Goal: Information Seeking & Learning: Learn about a topic

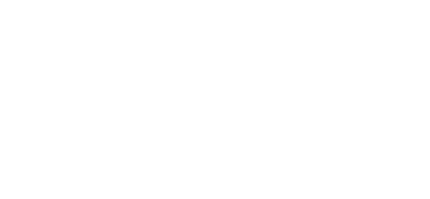
click at [175, 16] on html at bounding box center [215, 8] width 430 height 16
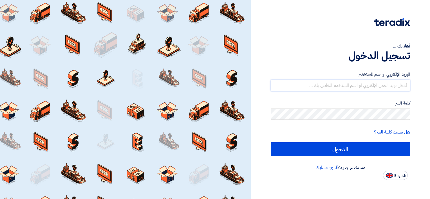
type input "[PERSON_NAME][EMAIL_ADDRESS][DOMAIN_NAME]"
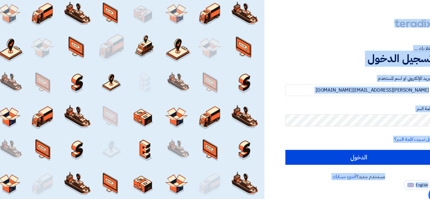
click at [123, 131] on div at bounding box center [125, 99] width 251 height 199
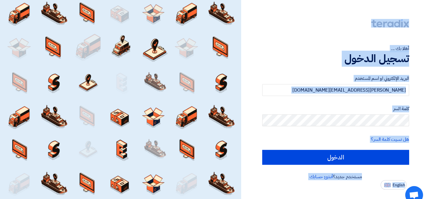
click at [279, 42] on div "أهلا بك ... تسجيل الدخول البريد الإلكتروني او اسم المستخدم mohamed.sharaf@tkele…" at bounding box center [340, 90] width 171 height 180
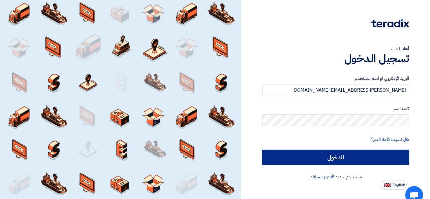
click at [329, 148] on input "الدخول" at bounding box center [340, 149] width 139 height 14
type input "Sign in"
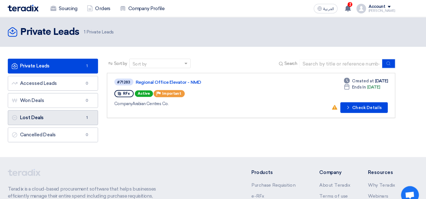
click at [62, 113] on link "Lost Deals Lost Deals 1" at bounding box center [72, 112] width 86 height 14
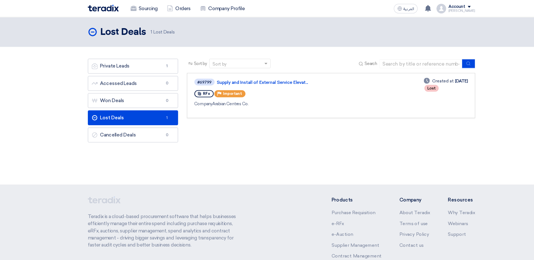
click at [225, 120] on div "Sort by Sort by Search Category Owner Type" at bounding box center [314, 97] width 282 height 82
click at [130, 64] on link "Private Leads Private Leads 1" at bounding box center [126, 63] width 86 height 14
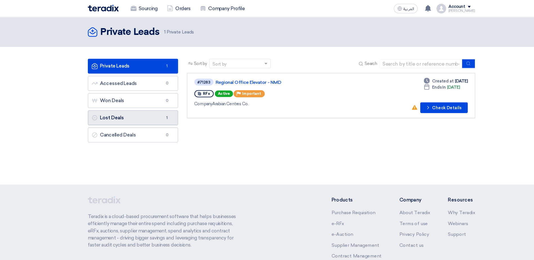
click at [129, 114] on link "Lost Deals Lost Deals 1" at bounding box center [126, 112] width 86 height 14
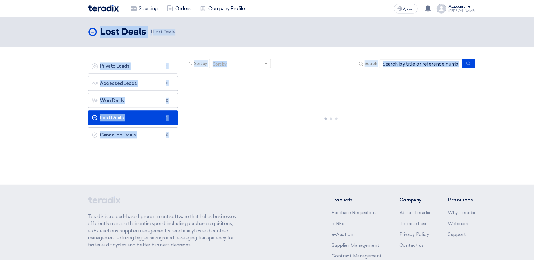
drag, startPoint x: 278, startPoint y: 154, endPoint x: 27, endPoint y: 23, distance: 283.1
click at [27, 23] on div "Lost Deals Lost Deals 1 Lost Deals" at bounding box center [267, 95] width 534 height 159
click at [26, 97] on section "Private Leads Private Leads 1 Accessed Leads Accessed Leads 0 Won Deals Won Dea…" at bounding box center [267, 104] width 534 height 120
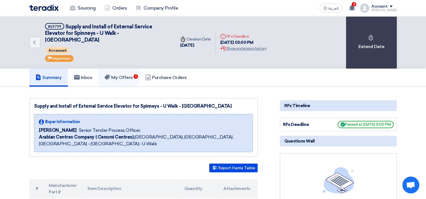
click at [131, 75] on h5 "My Offers 1" at bounding box center [118, 78] width 28 height 6
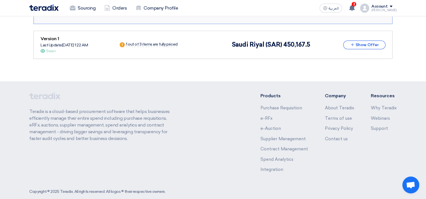
scroll to position [492, 0]
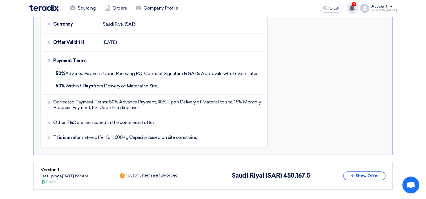
click at [356, 6] on span "2" at bounding box center [353, 4] width 5 height 5
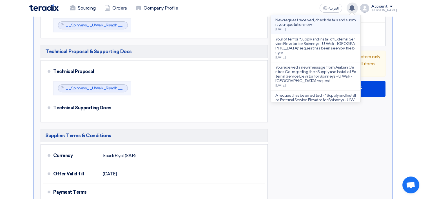
scroll to position [295, 0]
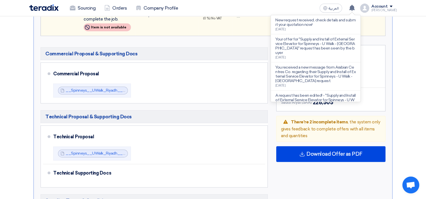
click at [410, 51] on section "No Price Feedback Available Version 2 Last Update [DATE] 5:50 PM Offer is Seen …" at bounding box center [213, 100] width 426 height 617
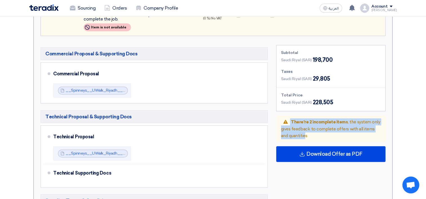
drag, startPoint x: 289, startPoint y: 114, endPoint x: 297, endPoint y: 131, distance: 18.8
click at [297, 131] on div "Warning There're 2 incomplete items , the system only gives feedback to complet…" at bounding box center [330, 129] width 109 height 26
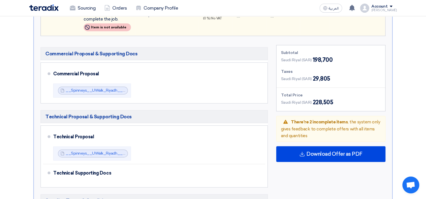
click at [301, 130] on div "Warning There're 2 incomplete items , the system only gives feedback to complet…" at bounding box center [330, 129] width 109 height 26
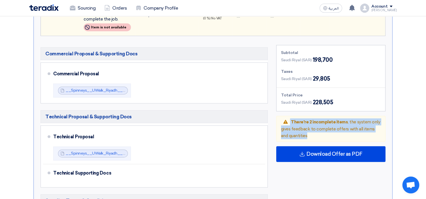
drag, startPoint x: 305, startPoint y: 129, endPoint x: 280, endPoint y: 110, distance: 31.5
click at [280, 116] on div "Warning There're 2 incomplete items , the system only gives feedback to complet…" at bounding box center [330, 129] width 109 height 26
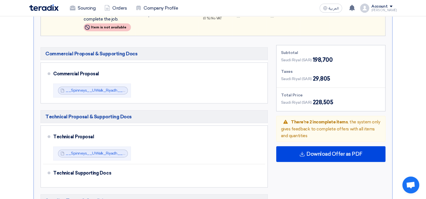
click at [198, 110] on h5 "Technical Proposal & Supporting Docs" at bounding box center [154, 116] width 227 height 13
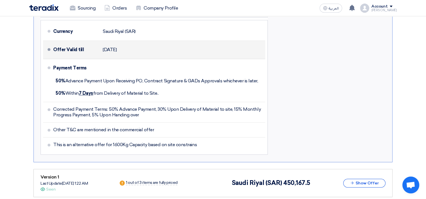
scroll to position [492, 0]
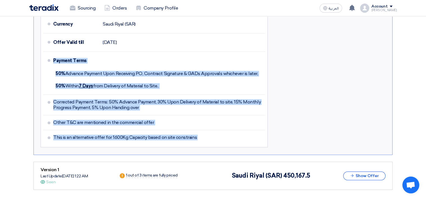
drag, startPoint x: 39, startPoint y: 50, endPoint x: 281, endPoint y: 133, distance: 256.5
click at [241, 130] on li "This is an alternative offer for 1600Kg Capacity based on site constrains" at bounding box center [154, 137] width 222 height 15
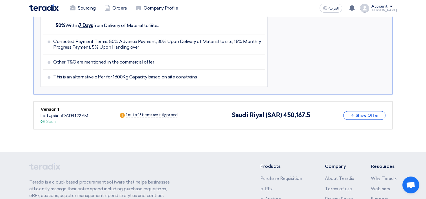
scroll to position [557, 0]
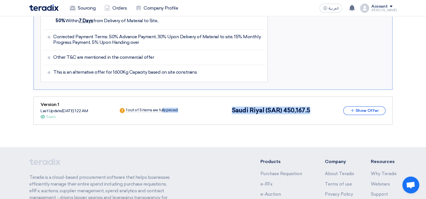
drag, startPoint x: 140, startPoint y: 100, endPoint x: 326, endPoint y: 105, distance: 186.6
click at [326, 105] on div "Version 1 Last Update [DATE] 1:22 AM Offer is Seen Seen Warn 1 out of 3 items a…" at bounding box center [213, 110] width 345 height 19
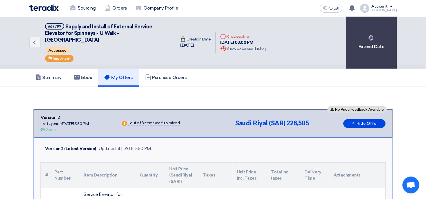
scroll to position [66, 0]
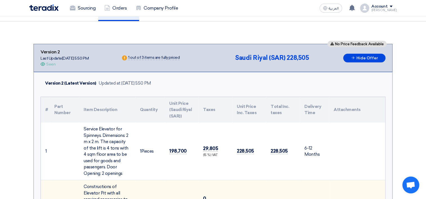
drag, startPoint x: 42, startPoint y: 51, endPoint x: 106, endPoint y: 51, distance: 64.2
click at [106, 51] on div "No Price Feedback Available Version 2 Last Update [DATE] 5:50 PM Offer is Seen …" at bounding box center [213, 58] width 345 height 19
click at [80, 55] on div "Last Update [DATE] 5:50 PM" at bounding box center [65, 58] width 48 height 6
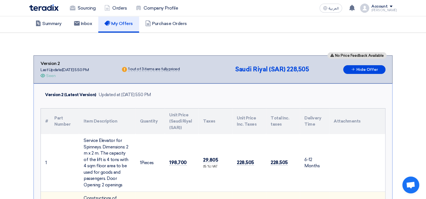
scroll to position [0, 0]
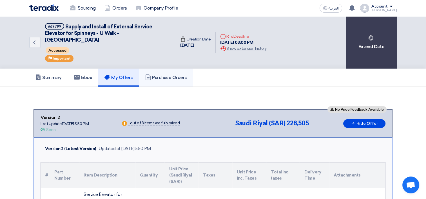
click at [176, 75] on h5 "Purchase Orders" at bounding box center [166, 78] width 42 height 6
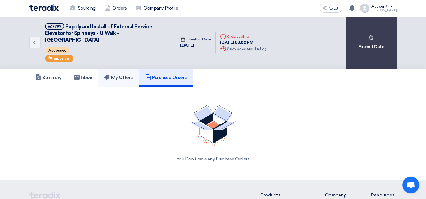
click at [121, 74] on link "My Offers" at bounding box center [118, 78] width 41 height 18
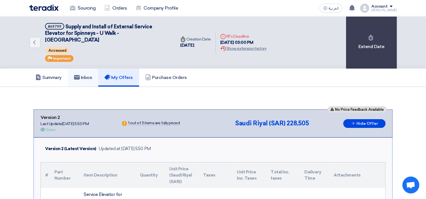
click at [92, 75] on h5 "Inbox" at bounding box center [83, 78] width 18 height 6
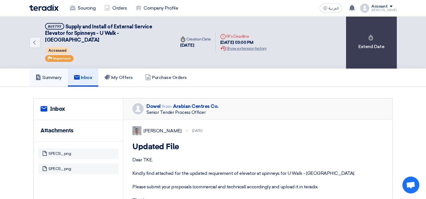
click at [61, 75] on h5 "Summary" at bounding box center [48, 78] width 26 height 6
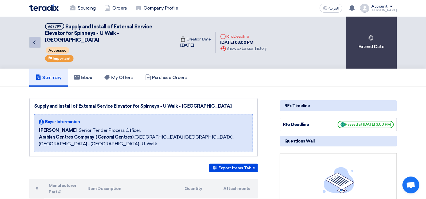
click at [31, 39] on icon "Back" at bounding box center [34, 42] width 7 height 7
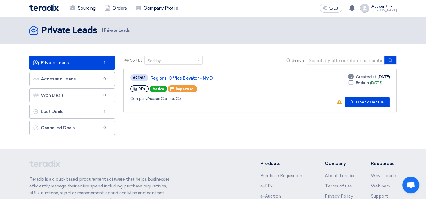
drag, startPoint x: 183, startPoint y: 98, endPoint x: 5, endPoint y: 15, distance: 197.5
click at [5, 16] on app-shell "Sourcing Orders Company Profile العربية ع New request received, check details a…" at bounding box center [213, 146] width 426 height 260
click at [5, 8] on nav "Sourcing Orders Company Profile العربية ع New request received, check details a…" at bounding box center [213, 8] width 426 height 16
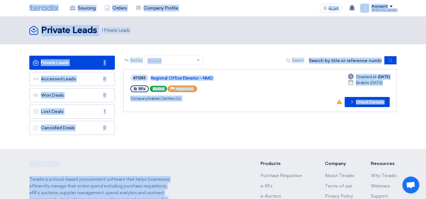
drag, startPoint x: 4, startPoint y: 1, endPoint x: 196, endPoint y: 133, distance: 232.5
click at [264, 151] on app-shell "Sourcing Orders Company Profile العربية ع New request received, check details a…" at bounding box center [213, 146] width 426 height 260
click at [174, 132] on div "Sort by Sort by Search Category Owner Type" at bounding box center [260, 97] width 282 height 82
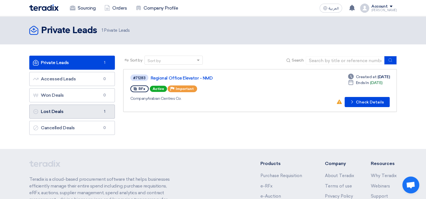
click at [90, 113] on link "Lost Deals Lost Deals 1" at bounding box center [72, 112] width 86 height 14
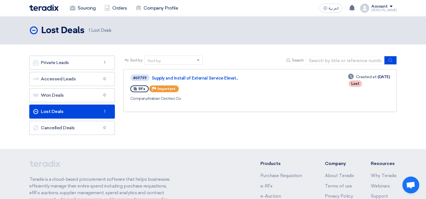
drag, startPoint x: 398, startPoint y: 143, endPoint x: 12, endPoint y: 6, distance: 410.0
click at [12, 16] on app-shell "Sourcing Orders Company Profile العربية ع New request received, check details a…" at bounding box center [213, 146] width 426 height 260
click at [12, 6] on nav "Sourcing Orders Company Profile العربية ع New request received, check details a…" at bounding box center [213, 8] width 426 height 16
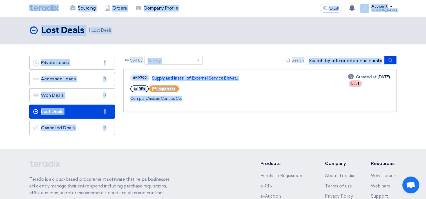
drag, startPoint x: 10, startPoint y: 4, endPoint x: 234, endPoint y: 133, distance: 257.8
click at [264, 131] on app-shell "Sourcing Orders Company Profile العربية ع New request received, check details a…" at bounding box center [213, 146] width 426 height 260
click at [209, 130] on div "Sort by Sort by Search Category Owner Type" at bounding box center [260, 97] width 282 height 82
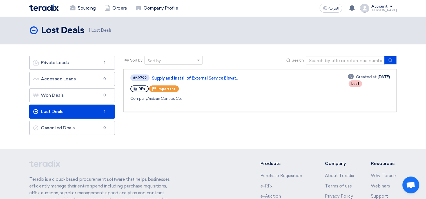
click at [389, 4] on div "Account [PERSON_NAME] Sourcing Orders Company Profile Settings Logout" at bounding box center [378, 8] width 37 height 9
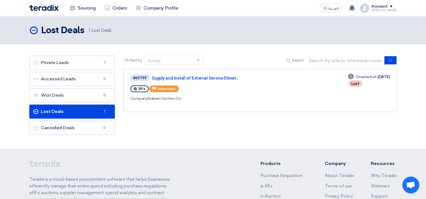
click at [387, 6] on div "Account" at bounding box center [379, 6] width 16 height 5
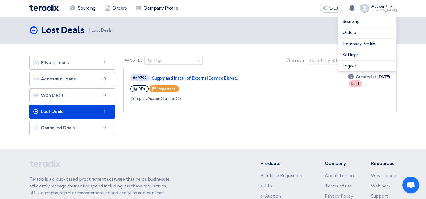
click at [179, 119] on div "Sort by Sort by Search Category Owner Type" at bounding box center [260, 97] width 282 height 82
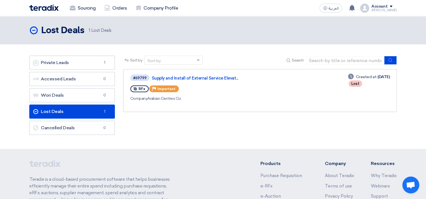
drag, startPoint x: 394, startPoint y: 138, endPoint x: 11, endPoint y: 4, distance: 406.5
click at [12, 0] on html "Sourcing Orders Company Profile العربية ع New request received, check details a…" at bounding box center [213, 138] width 426 height 277
click at [11, 5] on nav "Sourcing Orders Company Profile العربية ع New request received, check details a…" at bounding box center [213, 8] width 426 height 16
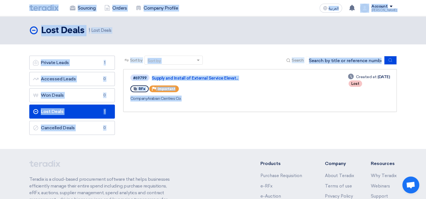
drag, startPoint x: 9, startPoint y: 4, endPoint x: 188, endPoint y: 130, distance: 219.2
click at [189, 129] on app-shell "Sourcing Orders Company Profile العربية ع New request received, check details a…" at bounding box center [213, 146] width 426 height 260
click at [159, 139] on section "Private Leads Private Leads 1 Accessed Leads Accessed Leads 0 Won Deals Won Dea…" at bounding box center [213, 96] width 426 height 105
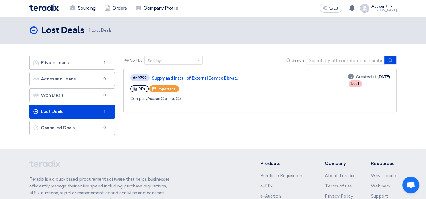
click at [136, 89] on use at bounding box center [134, 88] width 3 height 3
drag, startPoint x: 187, startPoint y: 97, endPoint x: 126, endPoint y: 72, distance: 66.4
click at [126, 72] on link "#69799 Supply and Install of External Service Elevat... RFx Priority Important …" at bounding box center [259, 90] width 273 height 43
click at [125, 77] on link "#69799 Supply and Install of External Service Elevat... RFx Priority Important …" at bounding box center [259, 90] width 273 height 43
drag, startPoint x: 124, startPoint y: 73, endPoint x: 209, endPoint y: 99, distance: 88.8
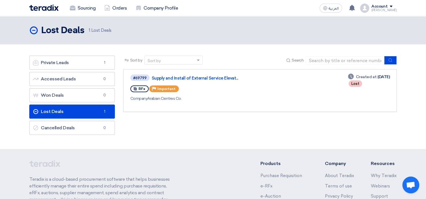
click at [209, 99] on link "#69799 Supply and Install of External Service Elevat... RFx Priority Important …" at bounding box center [259, 90] width 273 height 43
click at [202, 127] on div "Sort by Sort by Search Category Owner Type" at bounding box center [260, 97] width 282 height 82
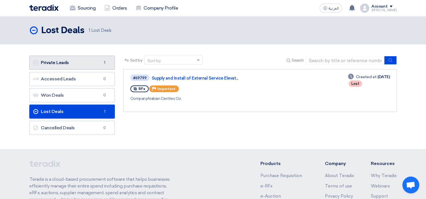
click at [72, 60] on link "Private Leads Private Leads 1" at bounding box center [72, 63] width 86 height 14
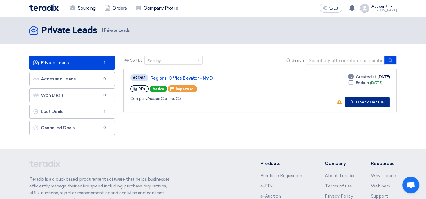
click at [371, 102] on button "Check details Check Details" at bounding box center [366, 102] width 45 height 10
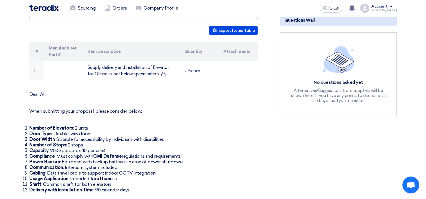
scroll to position [131, 0]
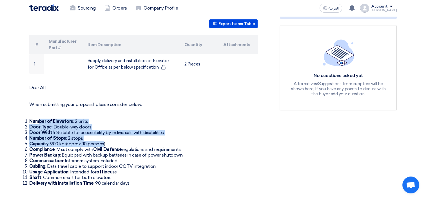
drag, startPoint x: 38, startPoint y: 120, endPoint x: 103, endPoint y: 142, distance: 68.3
click at [103, 142] on ol "Number of Elevators : 2 units Door Type : Double-way doors Door Width : Suitabl…" at bounding box center [143, 153] width 228 height 68
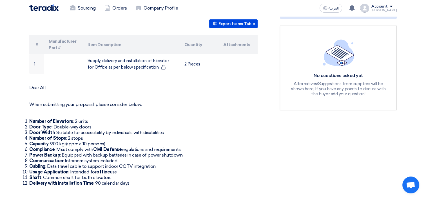
click at [63, 150] on li "Compliance : Must comply with Civil Defense regulations and requirements" at bounding box center [143, 150] width 228 height 6
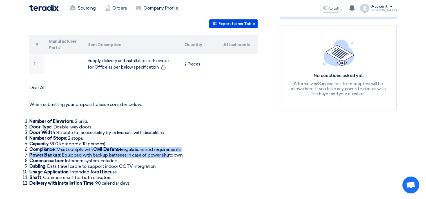
drag, startPoint x: 39, startPoint y: 148, endPoint x: 165, endPoint y: 153, distance: 127.0
click at [165, 153] on ol "Number of Elevators : 2 units Door Type : Double-way doors Door Width : Suitabl…" at bounding box center [143, 153] width 228 height 68
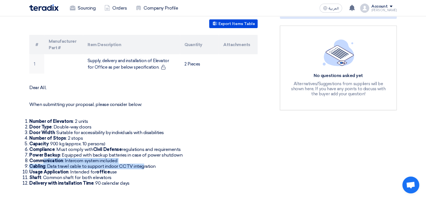
drag, startPoint x: 66, startPoint y: 159, endPoint x: 142, endPoint y: 165, distance: 75.7
click at [142, 165] on ol "Number of Elevators : 2 units Door Type : Double-way doors Door Width : Suitabl…" at bounding box center [143, 153] width 228 height 68
click at [44, 160] on strong "Communication" at bounding box center [46, 160] width 34 height 5
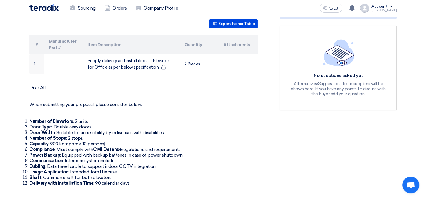
scroll to position [197, 0]
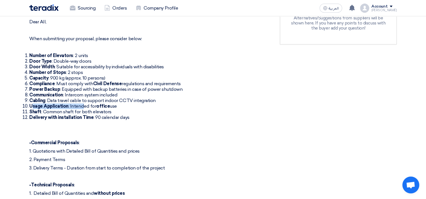
drag, startPoint x: 33, startPoint y: 106, endPoint x: 83, endPoint y: 109, distance: 49.9
click at [83, 108] on ol "Number of Elevators : 2 units Door Type : Double-way doors Door Width : Suitabl…" at bounding box center [143, 87] width 228 height 68
click at [76, 122] on div "Dear All, When submitting your proposal, please consider below: Number of Eleva…" at bounding box center [143, 140] width 228 height 242
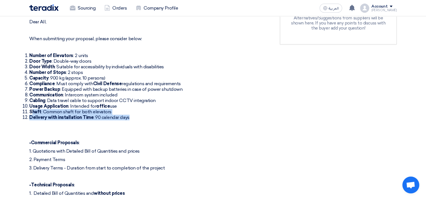
drag, startPoint x: 31, startPoint y: 113, endPoint x: 138, endPoint y: 117, distance: 107.6
click at [143, 117] on ol "Number of Elevators : 2 units Door Type : Double-way doors Door Width : Suitabl…" at bounding box center [143, 87] width 228 height 68
click at [120, 116] on li "Delivery with installation Time : 90 calendar days" at bounding box center [143, 118] width 228 height 6
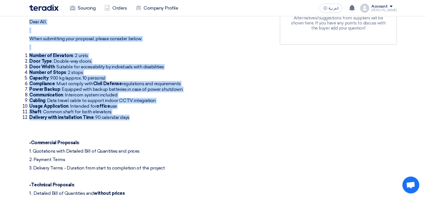
drag, startPoint x: 114, startPoint y: 116, endPoint x: 25, endPoint y: 21, distance: 130.8
click at [25, 21] on div "Regional Office Elevator - NMD Buyer Information [PERSON_NAME] Senior Tender Pr…" at bounding box center [150, 161] width 250 height 547
click at [32, 26] on div "Dear All, When submitting your proposal, please consider below: Number of Eleva…" at bounding box center [143, 140] width 228 height 242
drag, startPoint x: 29, startPoint y: 23, endPoint x: 150, endPoint y: 122, distance: 156.6
click at [150, 122] on div "Dear All, When submitting your proposal, please consider below: Number of Eleva…" at bounding box center [143, 140] width 228 height 242
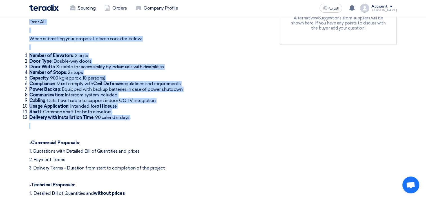
click at [92, 99] on li "Cabling : Data travel cable to support indoor CCTV integration" at bounding box center [143, 101] width 228 height 6
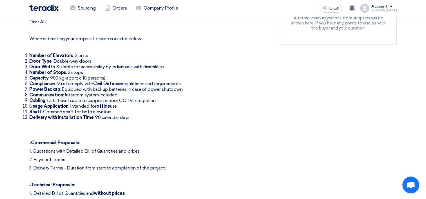
scroll to position [263, 0]
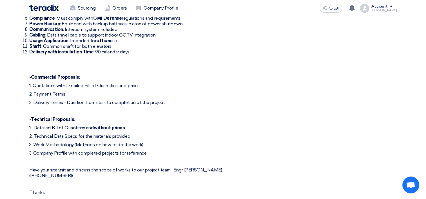
drag, startPoint x: 29, startPoint y: 76, endPoint x: 220, endPoint y: 153, distance: 205.3
click at [220, 153] on div "Dear All, When submitting your proposal, please consider below: Number of Eleva…" at bounding box center [143, 75] width 228 height 242
click at [115, 132] on div "Dear All, When submitting your proposal, please consider below: Number of Eleva…" at bounding box center [143, 75] width 228 height 242
drag, startPoint x: 27, startPoint y: 120, endPoint x: 156, endPoint y: 134, distance: 129.4
click at [172, 154] on div "Regional Office Elevator - NMD Buyer Information [PERSON_NAME] Senior Tender Pr…" at bounding box center [150, 95] width 250 height 547
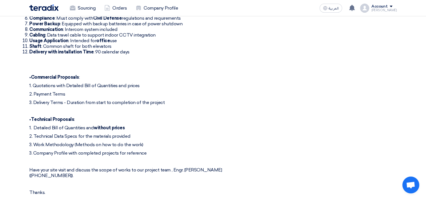
click at [90, 96] on p "2. Payment Terms" at bounding box center [143, 94] width 228 height 6
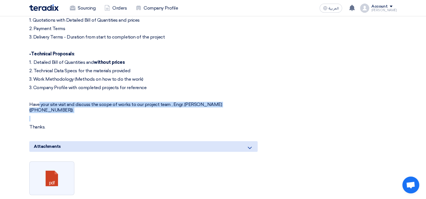
drag, startPoint x: 39, startPoint y: 104, endPoint x: 56, endPoint y: 122, distance: 24.1
click at [56, 121] on div "Dear All, When submitting your proposal, please consider below: Number of Eleva…" at bounding box center [143, 9] width 228 height 242
click at [104, 115] on div "Dear All, When submitting your proposal, please consider below: Number of Eleva…" at bounding box center [143, 9] width 228 height 242
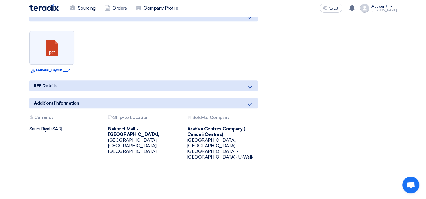
scroll to position [460, 0]
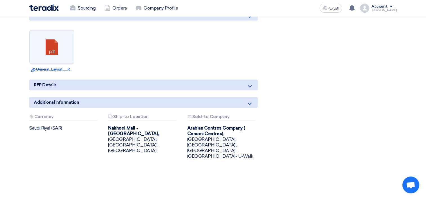
click at [253, 86] on div "RFP Details" at bounding box center [143, 85] width 228 height 11
click at [251, 85] on use at bounding box center [250, 86] width 4 height 2
click at [253, 103] on div "Additional information" at bounding box center [143, 102] width 228 height 11
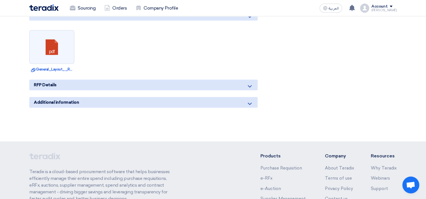
click at [253, 103] on div "Additional information" at bounding box center [143, 102] width 228 height 11
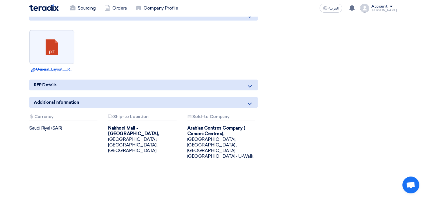
drag, startPoint x: 227, startPoint y: 152, endPoint x: 253, endPoint y: 156, distance: 26.4
click at [253, 155] on div "Attachments Currency [GEOGRAPHIC_DATA] (SAR) Attachments Ship-to Location [GEOG…" at bounding box center [143, 142] width 237 height 54
click at [185, 139] on div "Attachments Sold-to Company Arabian Centres Company ( [GEOGRAPHIC_DATA]), [GEOG…" at bounding box center [222, 137] width 79 height 45
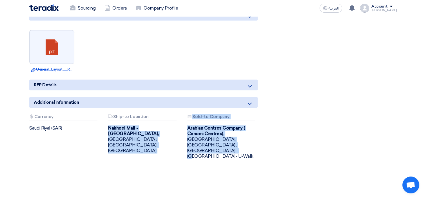
drag, startPoint x: 107, startPoint y: 127, endPoint x: 235, endPoint y: 147, distance: 129.0
click at [235, 147] on div "Attachments Currency [GEOGRAPHIC_DATA] (SAR) Attachments Ship-to Location [GEOG…" at bounding box center [143, 142] width 237 height 54
click at [218, 144] on div "Arabian Centres Company ( [GEOGRAPHIC_DATA]), [GEOGRAPHIC_DATA], [GEOGRAPHIC_DA…" at bounding box center [222, 143] width 70 height 34
drag, startPoint x: 229, startPoint y: 145, endPoint x: 19, endPoint y: 27, distance: 240.6
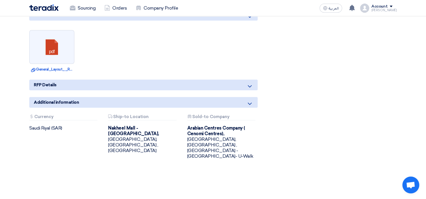
drag, startPoint x: 19, startPoint y: 22, endPoint x: 232, endPoint y: 147, distance: 246.7
click at [227, 142] on div "Arabian Centres Company ( [GEOGRAPHIC_DATA]), [GEOGRAPHIC_DATA], [GEOGRAPHIC_DA…" at bounding box center [222, 143] width 70 height 34
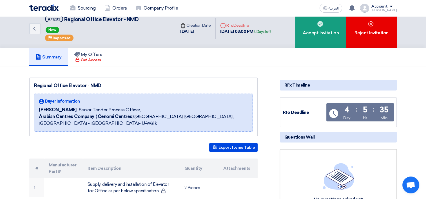
scroll to position [0, 0]
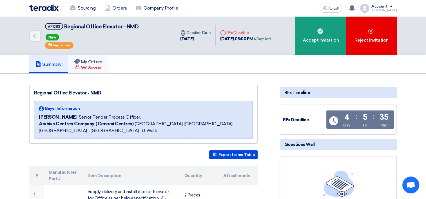
click at [101, 67] on div "Get Access" at bounding box center [88, 68] width 26 height 6
drag, startPoint x: 101, startPoint y: 90, endPoint x: 34, endPoint y: 93, distance: 67.3
click at [34, 93] on div "Regional Office Elevator - NMD" at bounding box center [143, 93] width 219 height 7
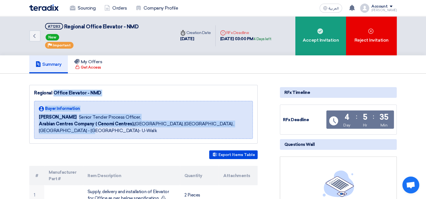
drag, startPoint x: 32, startPoint y: 91, endPoint x: 48, endPoint y: 131, distance: 42.4
click at [50, 131] on div "Regional Office Elevator - NMD Buyer Information [PERSON_NAME] Senior Tender Pr…" at bounding box center [143, 114] width 228 height 59
click at [48, 131] on span "Arabian Centres Company ( [GEOGRAPHIC_DATA]), [GEOGRAPHIC_DATA], [GEOGRAPHIC_DA…" at bounding box center [143, 128] width 209 height 14
drag, startPoint x: 50, startPoint y: 130, endPoint x: 32, endPoint y: 88, distance: 46.2
click at [32, 88] on div "Regional Office Elevator - NMD Buyer Information [PERSON_NAME] Senior Tender Pr…" at bounding box center [143, 114] width 228 height 59
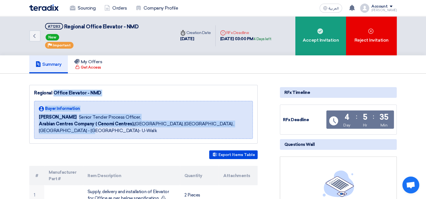
click at [33, 95] on div "Regional Office Elevator - NMD Buyer Information [PERSON_NAME] Senior Tender Pr…" at bounding box center [143, 114] width 228 height 59
drag, startPoint x: 33, startPoint y: 91, endPoint x: 51, endPoint y: 134, distance: 46.6
click at [51, 134] on div "Regional Office Elevator - NMD Buyer Information [PERSON_NAME] Senior Tender Pr…" at bounding box center [143, 114] width 228 height 59
click at [52, 131] on span "Arabian Centres Company ( [GEOGRAPHIC_DATA]), [GEOGRAPHIC_DATA], [GEOGRAPHIC_DA…" at bounding box center [143, 128] width 209 height 14
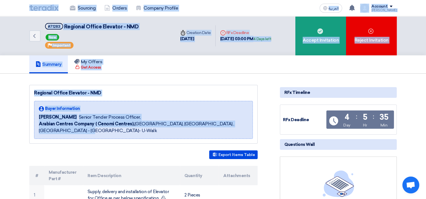
drag, startPoint x: 51, startPoint y: 131, endPoint x: 13, endPoint y: 5, distance: 131.3
click at [13, 5] on nav "Sourcing Orders Company Profile العربية ع New request received, check details a…" at bounding box center [213, 8] width 426 height 16
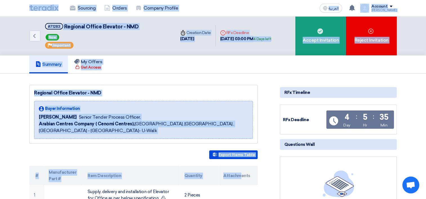
drag, startPoint x: 3, startPoint y: 3, endPoint x: 240, endPoint y: 172, distance: 290.6
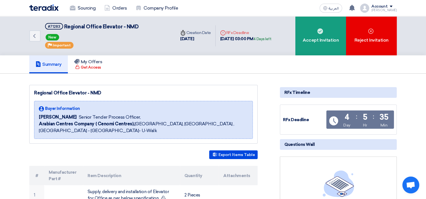
scroll to position [66, 0]
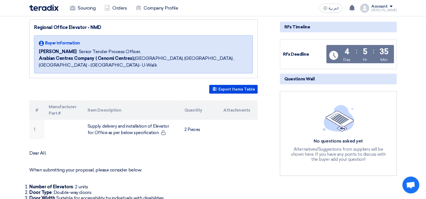
drag, startPoint x: 84, startPoint y: 126, endPoint x: 239, endPoint y: 158, distance: 157.6
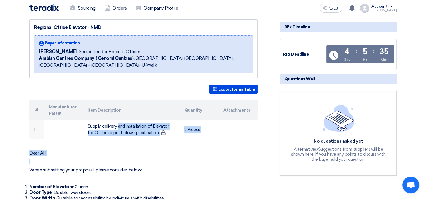
click at [173, 159] on p at bounding box center [143, 162] width 228 height 6
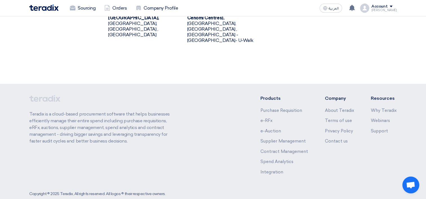
scroll to position [444, 0]
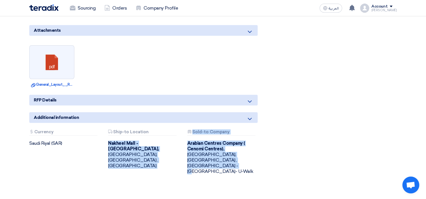
drag, startPoint x: 106, startPoint y: 143, endPoint x: 251, endPoint y: 162, distance: 146.5
click at [251, 162] on div "Attachments Currency [GEOGRAPHIC_DATA] (SAR) Attachments Ship-to Location [GEOG…" at bounding box center [143, 157] width 237 height 54
click at [218, 161] on div "Arabian Centres Company ( [GEOGRAPHIC_DATA]), [GEOGRAPHIC_DATA], [GEOGRAPHIC_DA…" at bounding box center [222, 158] width 70 height 34
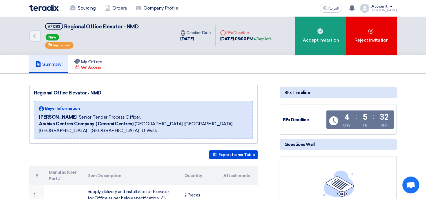
scroll to position [394, 0]
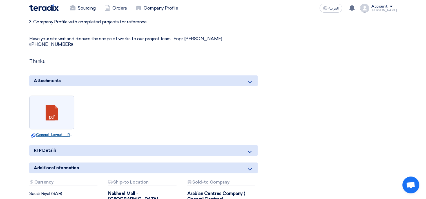
click at [55, 136] on link "Download file General_Layout__Regional_Office.pdf" at bounding box center [52, 135] width 42 height 6
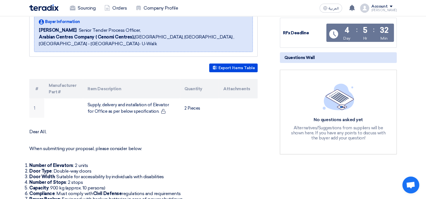
scroll to position [66, 0]
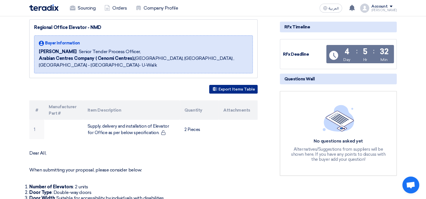
click at [231, 87] on button "Export Items Table" at bounding box center [233, 89] width 48 height 9
click at [256, 169] on p "When submitting your proposal, please consider below:" at bounding box center [143, 170] width 228 height 6
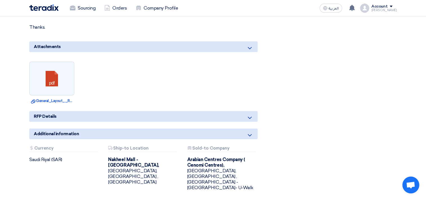
scroll to position [444, 0]
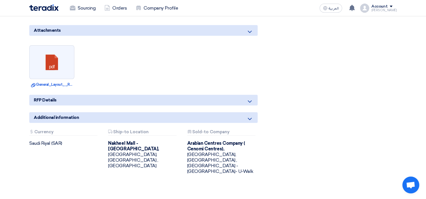
click at [118, 142] on b "Nakheel Mall - [GEOGRAPHIC_DATA]," at bounding box center [133, 146] width 51 height 11
drag, startPoint x: 118, startPoint y: 142, endPoint x: 143, endPoint y: 141, distance: 25.1
click at [143, 141] on b "Nakheel Mall - [GEOGRAPHIC_DATA]," at bounding box center [133, 146] width 51 height 11
copy b "Nakheel Mall - [GEOGRAPHIC_DATA]"
click at [147, 162] on div "Attachments Ship-to Location [GEOGRAPHIC_DATA] - [GEOGRAPHIC_DATA], [GEOGRAPHIC…" at bounding box center [143, 152] width 79 height 45
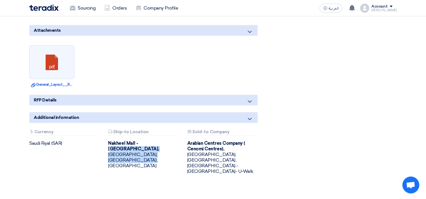
drag, startPoint x: 141, startPoint y: 143, endPoint x: 171, endPoint y: 153, distance: 31.9
click at [171, 153] on div "Attachments Ship-to Location [GEOGRAPHIC_DATA] - [GEOGRAPHIC_DATA], [GEOGRAPHIC…" at bounding box center [143, 152] width 79 height 45
click at [155, 150] on div "[GEOGRAPHIC_DATA] - [GEOGRAPHIC_DATA], [GEOGRAPHIC_DATA], [GEOGRAPHIC_DATA] ,[G…" at bounding box center [143, 155] width 70 height 28
drag, startPoint x: 174, startPoint y: 149, endPoint x: 106, endPoint y: 142, distance: 68.5
click at [106, 142] on div "Attachments Ship-to Location [GEOGRAPHIC_DATA] - [GEOGRAPHIC_DATA], [GEOGRAPHIC…" at bounding box center [143, 152] width 79 height 45
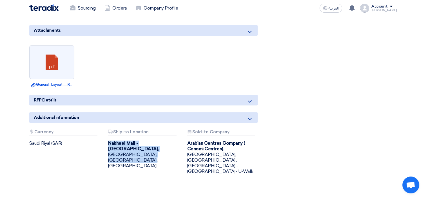
click at [106, 142] on div "Attachments Ship-to Location [GEOGRAPHIC_DATA] - [GEOGRAPHIC_DATA], [GEOGRAPHIC…" at bounding box center [143, 152] width 79 height 45
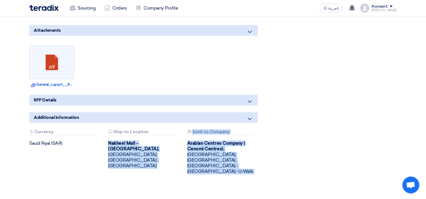
drag, startPoint x: 106, startPoint y: 142, endPoint x: 262, endPoint y: 175, distance: 159.5
click at [159, 159] on div "Attachments Ship-to Location [GEOGRAPHIC_DATA] - [GEOGRAPHIC_DATA], [GEOGRAPHIC…" at bounding box center [143, 152] width 79 height 45
click at [152, 159] on div "Attachments Ship-to Location [GEOGRAPHIC_DATA] - [GEOGRAPHIC_DATA], [GEOGRAPHIC…" at bounding box center [143, 152] width 79 height 45
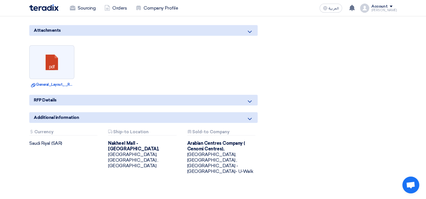
click at [147, 151] on div "[GEOGRAPHIC_DATA] - [GEOGRAPHIC_DATA], [GEOGRAPHIC_DATA], [GEOGRAPHIC_DATA] ,[G…" at bounding box center [143, 155] width 70 height 28
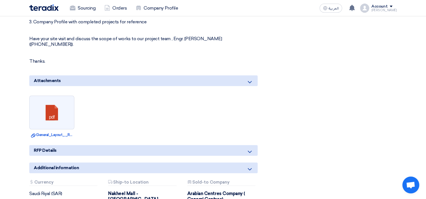
scroll to position [328, 0]
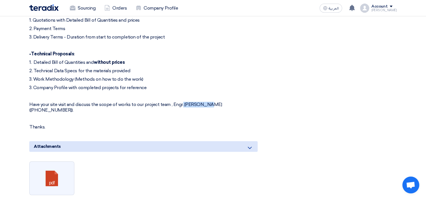
drag, startPoint x: 182, startPoint y: 104, endPoint x: 202, endPoint y: 105, distance: 20.9
click at [202, 105] on p "Have your site visit and discuss the scope of works to our project team , Engr.…" at bounding box center [143, 107] width 228 height 11
click at [197, 104] on p "Have your site visit and discuss the scope of works to our project team , Engr.…" at bounding box center [143, 107] width 228 height 11
drag, startPoint x: 41, startPoint y: 109, endPoint x: 30, endPoint y: 104, distance: 12.5
click at [28, 104] on div "Regional Office Elevator - NMD Buyer Information [PERSON_NAME] Senior Tender Pr…" at bounding box center [150, 30] width 250 height 547
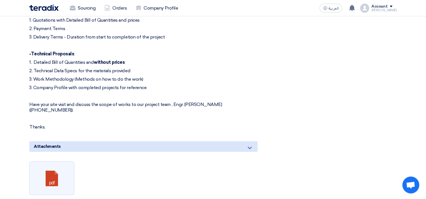
click at [41, 110] on p "Have your site visit and discuss the scope of works to our project team , Engr.…" at bounding box center [143, 107] width 228 height 11
drag, startPoint x: 41, startPoint y: 109, endPoint x: 34, endPoint y: 20, distance: 88.6
click at [34, 20] on div "Dear All, When submitting your proposal, please consider below: Number of Eleva…" at bounding box center [143, 9] width 228 height 242
click at [62, 93] on p at bounding box center [143, 96] width 228 height 6
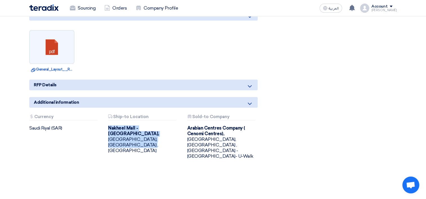
drag, startPoint x: 109, startPoint y: 127, endPoint x: 160, endPoint y: 134, distance: 51.1
click at [160, 134] on div "[GEOGRAPHIC_DATA] - [GEOGRAPHIC_DATA], [GEOGRAPHIC_DATA], [GEOGRAPHIC_DATA] ,[G…" at bounding box center [143, 140] width 70 height 28
click at [157, 134] on div "[GEOGRAPHIC_DATA] - [GEOGRAPHIC_DATA], [GEOGRAPHIC_DATA], [GEOGRAPHIC_DATA] ,[G…" at bounding box center [143, 140] width 70 height 28
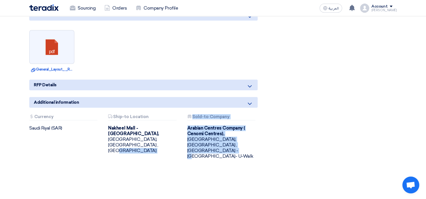
drag, startPoint x: 232, startPoint y: 146, endPoint x: 176, endPoint y: 138, distance: 56.6
click at [178, 138] on div "Attachments Currency [GEOGRAPHIC_DATA] (SAR) Attachments Ship-to Location [GEOG…" at bounding box center [143, 142] width 237 height 54
click at [207, 143] on div "Arabian Centres Company ( [GEOGRAPHIC_DATA]), [GEOGRAPHIC_DATA], [GEOGRAPHIC_DA…" at bounding box center [222, 143] width 70 height 34
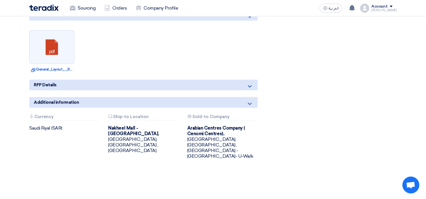
drag, startPoint x: 227, startPoint y: 146, endPoint x: 20, endPoint y: 24, distance: 240.2
drag, startPoint x: 20, startPoint y: 23, endPoint x: 216, endPoint y: 141, distance: 228.4
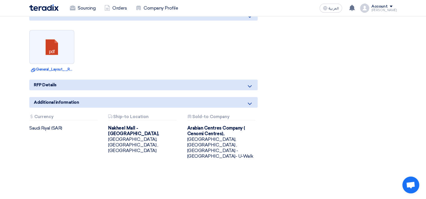
click at [230, 145] on div "Arabian Centres Company ( [GEOGRAPHIC_DATA]), [GEOGRAPHIC_DATA], [GEOGRAPHIC_DA…" at bounding box center [222, 143] width 70 height 34
click at [230, 147] on div "Attachments Currency [GEOGRAPHIC_DATA] (SAR) Attachments Ship-to Location [GEOG…" at bounding box center [143, 142] width 237 height 54
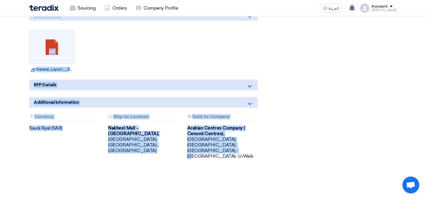
drag, startPoint x: 229, startPoint y: 147, endPoint x: 20, endPoint y: 22, distance: 243.1
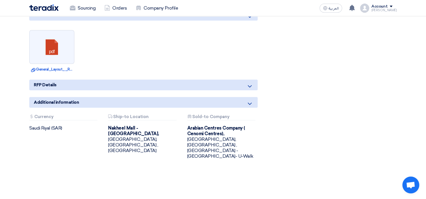
drag, startPoint x: 244, startPoint y: 134, endPoint x: 236, endPoint y: 137, distance: 9.2
click at [244, 134] on div "Arabian Centres Company ( [GEOGRAPHIC_DATA]), [GEOGRAPHIC_DATA], [GEOGRAPHIC_DA…" at bounding box center [222, 143] width 70 height 34
drag, startPoint x: 221, startPoint y: 133, endPoint x: 189, endPoint y: 129, distance: 32.3
click at [190, 129] on b "Arabian Centres Company ( Cenomi Centres)," at bounding box center [216, 131] width 58 height 11
click at [188, 129] on b "Arabian Centres Company ( Cenomi Centres)," at bounding box center [216, 131] width 58 height 11
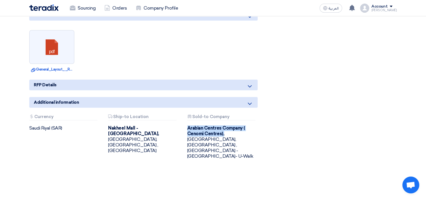
drag, startPoint x: 186, startPoint y: 129, endPoint x: 223, endPoint y: 132, distance: 37.5
click at [223, 132] on div "Attachments Sold-to Company Arabian Centres Company ( [GEOGRAPHIC_DATA]), [GEOG…" at bounding box center [222, 137] width 79 height 45
copy b "Arabian Centres Company ( Cenomi Centres),"
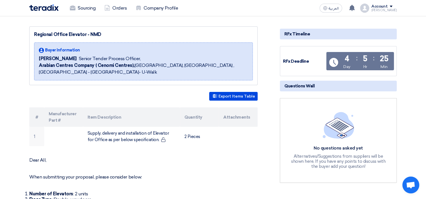
scroll to position [66, 0]
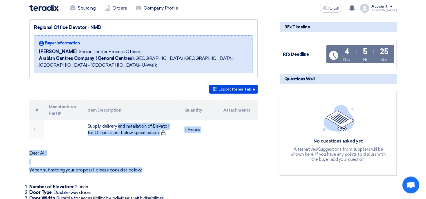
drag, startPoint x: 87, startPoint y: 125, endPoint x: 193, endPoint y: 174, distance: 116.5
click at [138, 170] on p "When submitting your proposal, please consider below:" at bounding box center [143, 170] width 228 height 6
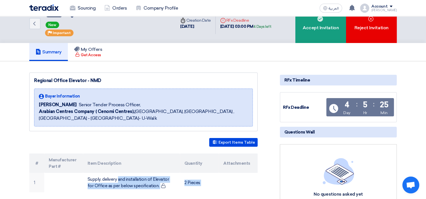
scroll to position [0, 0]
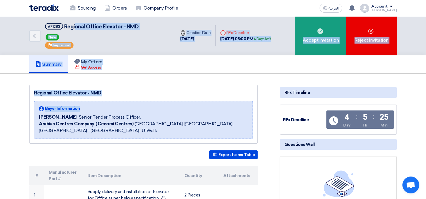
drag, startPoint x: 74, startPoint y: 27, endPoint x: 193, endPoint y: 97, distance: 137.7
click at [147, 91] on div "Regional Office Elevator - NMD" at bounding box center [143, 93] width 219 height 7
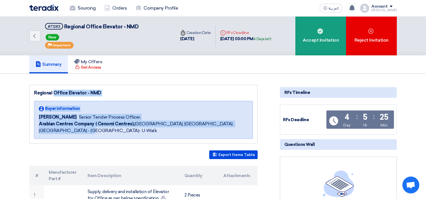
drag, startPoint x: 32, startPoint y: 92, endPoint x: 160, endPoint y: 136, distance: 135.8
click at [160, 136] on div "Regional Office Elevator - NMD Buyer Information [PERSON_NAME] Senior Tender Pr…" at bounding box center [143, 114] width 228 height 59
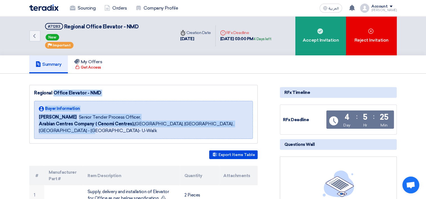
drag, startPoint x: 88, startPoint y: 136, endPoint x: 18, endPoint y: 91, distance: 83.1
drag, startPoint x: 14, startPoint y: 93, endPoint x: 154, endPoint y: 152, distance: 152.1
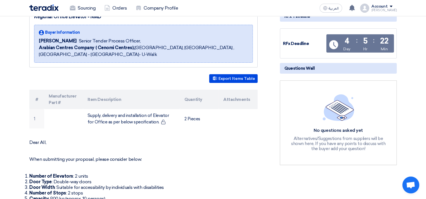
scroll to position [131, 0]
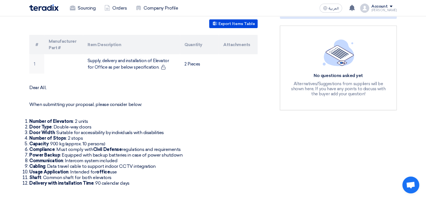
click at [151, 103] on p "When submitting your proposal, please consider below:" at bounding box center [143, 105] width 228 height 6
click at [43, 43] on th "#" at bounding box center [36, 44] width 15 height 19
click at [34, 25] on div "Export Items Table" at bounding box center [143, 23] width 228 height 9
click at [192, 122] on li "Number of Elevators : 2 units" at bounding box center [143, 122] width 228 height 6
drag, startPoint x: 87, startPoint y: 60, endPoint x: 217, endPoint y: 82, distance: 131.7
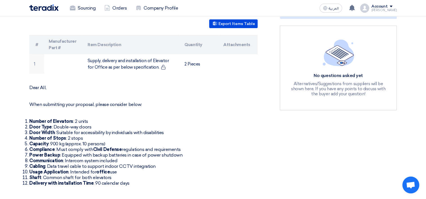
click at [223, 130] on li "Door Width : Suitable for accessibility by individuals with disabilities" at bounding box center [143, 133] width 228 height 6
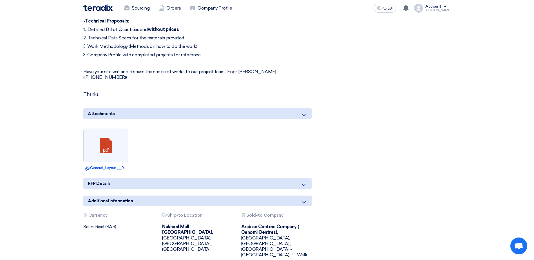
scroll to position [354, 0]
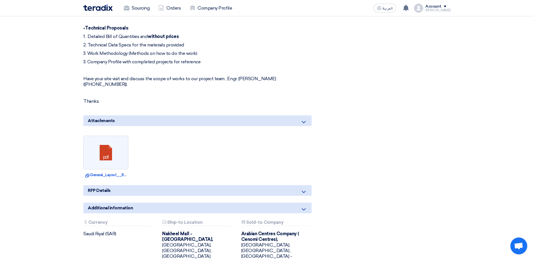
click at [267, 80] on p "Have your site visit and discuss the scope of works to our project team , Engr.…" at bounding box center [197, 81] width 228 height 11
copy p "Alswaimeh"
click at [281, 79] on p "Have your site visit and discuss the scope of works to our project team , Engr.…" at bounding box center [197, 81] width 228 height 11
drag, startPoint x: 282, startPoint y: 79, endPoint x: 105, endPoint y: 91, distance: 177.5
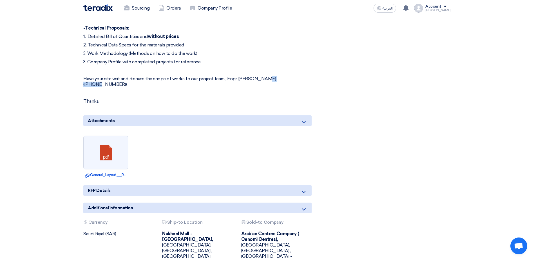
click at [92, 84] on p "Have your site visit and discuss the scope of works to our project team , Engr.…" at bounding box center [197, 81] width 228 height 11
copy p "[PHONE_NUMBER]"
click at [122, 46] on p "2. Technical Data Specs for the materials provided" at bounding box center [197, 45] width 228 height 6
